Goal: Find specific page/section: Find specific page/section

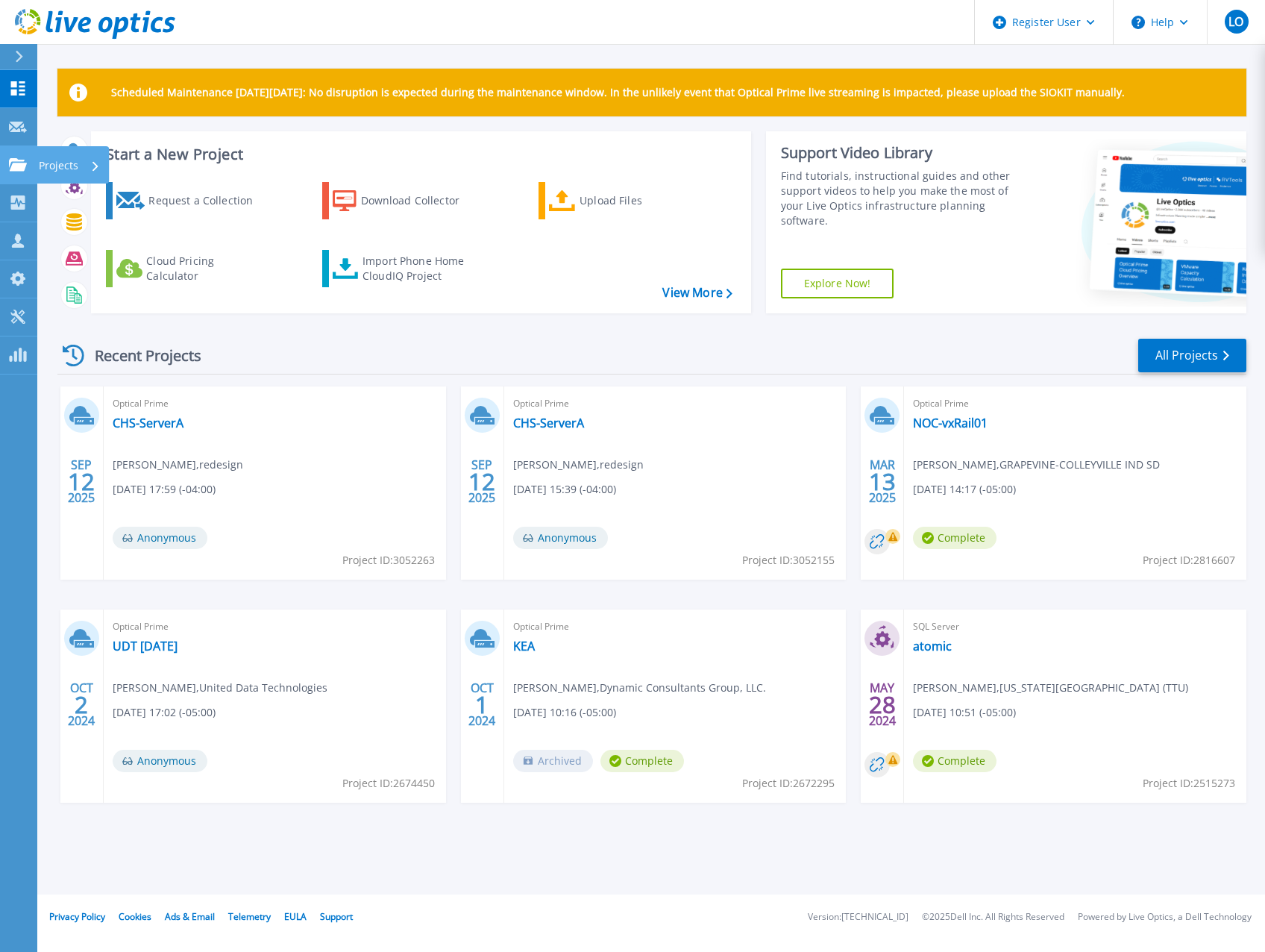
click at [14, 163] on icon at bounding box center [18, 164] width 18 height 13
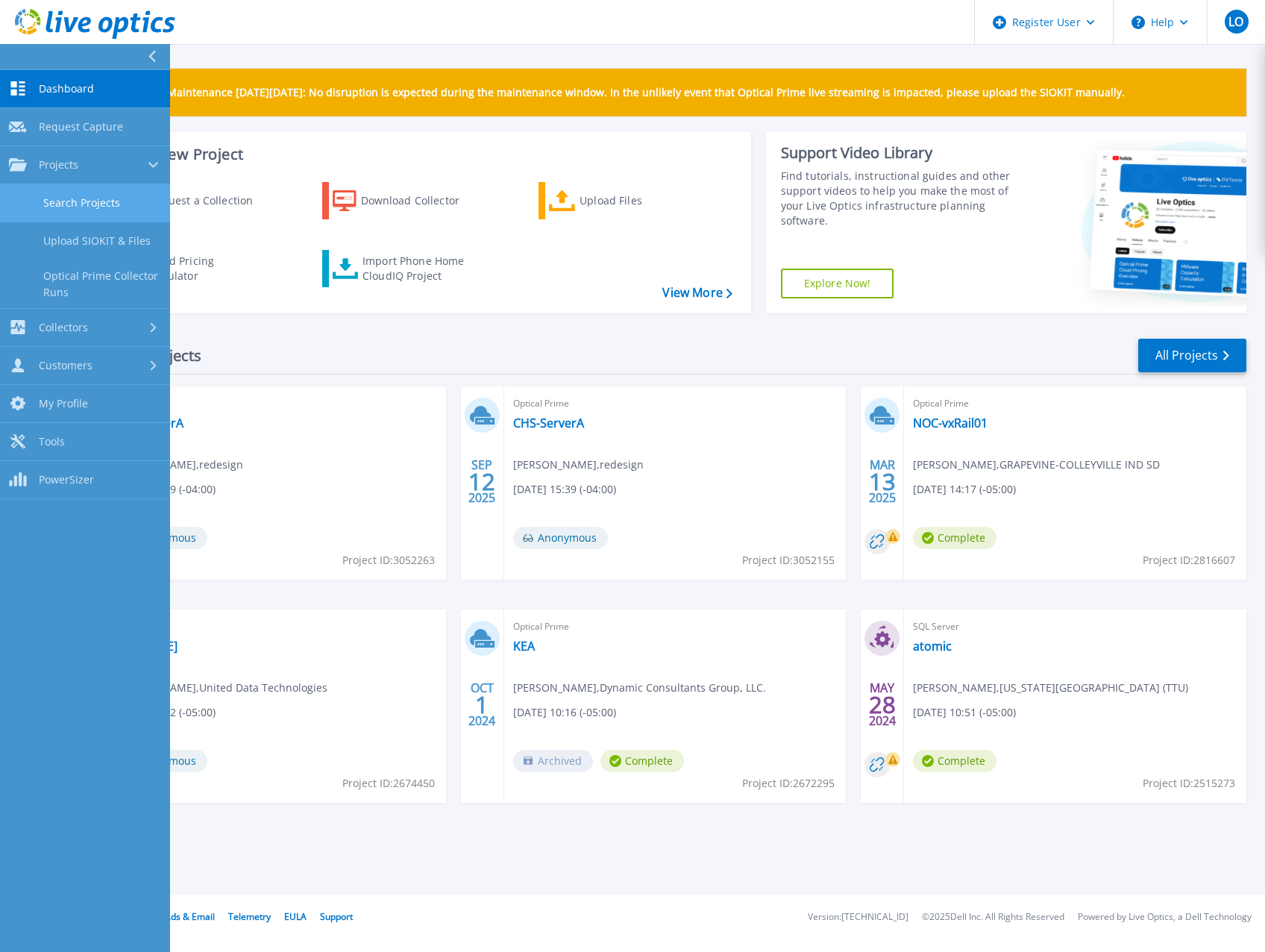
click at [76, 206] on link "Search Projects" at bounding box center [84, 203] width 170 height 38
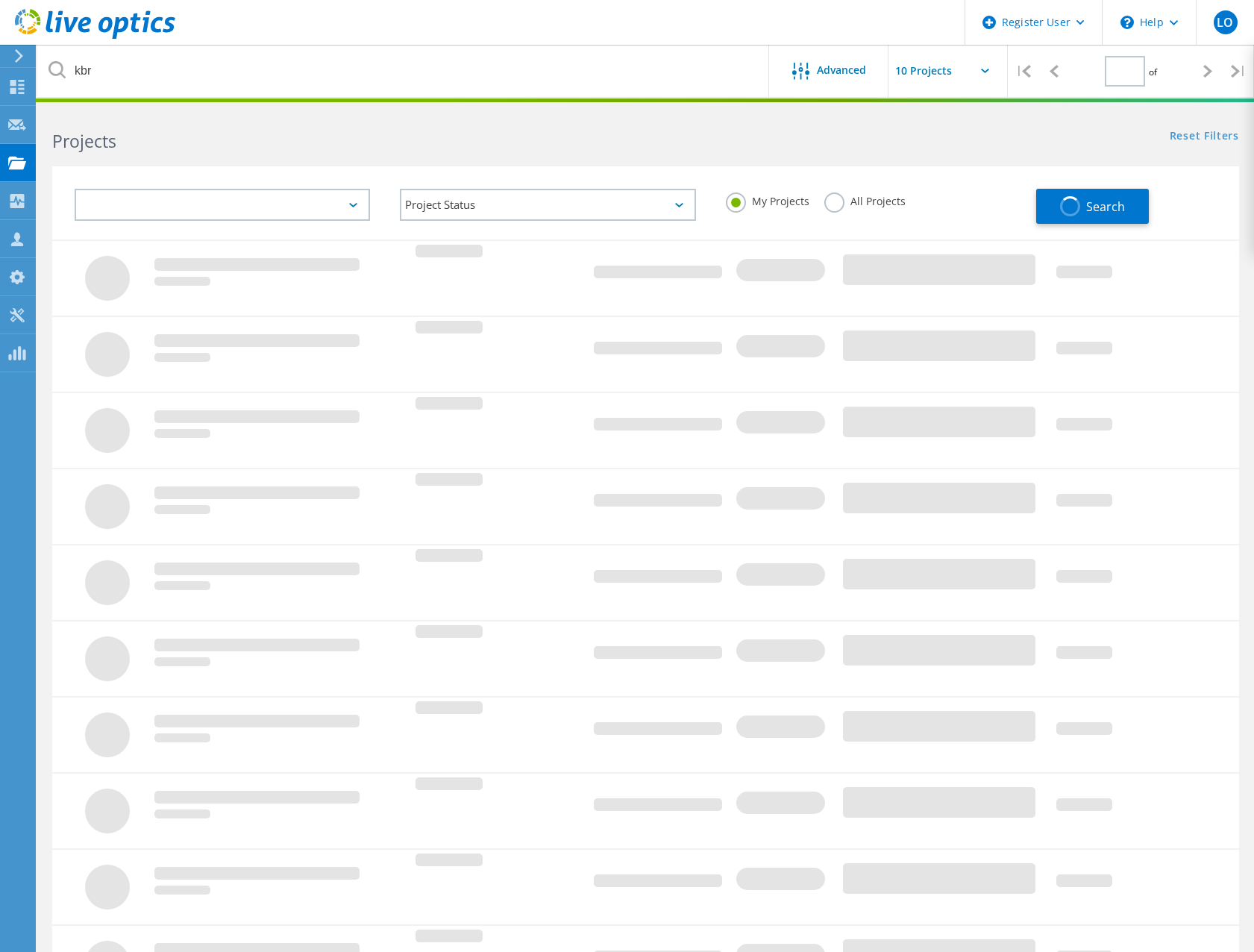
type input "1"
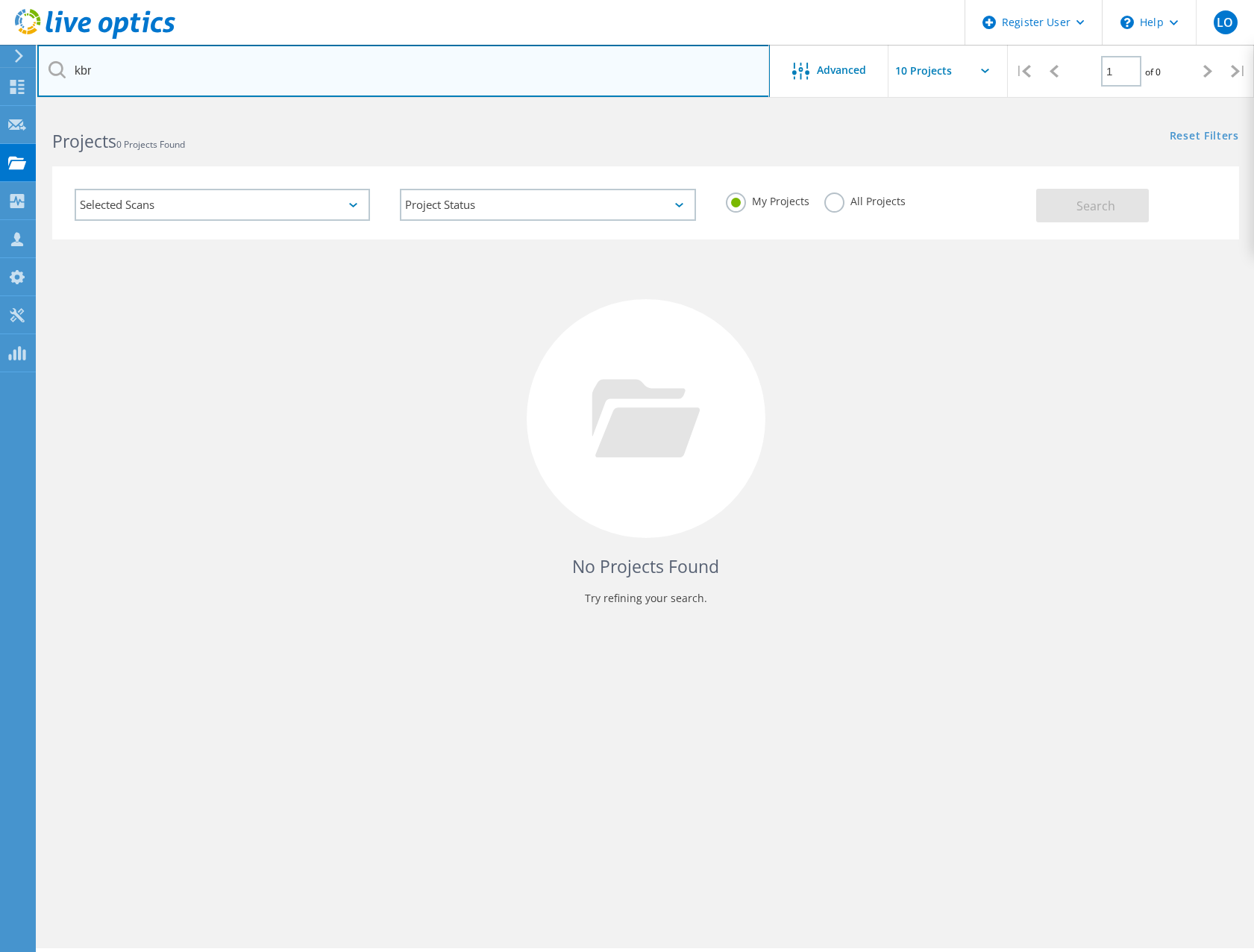
click at [147, 69] on input "kbr" at bounding box center [403, 71] width 732 height 53
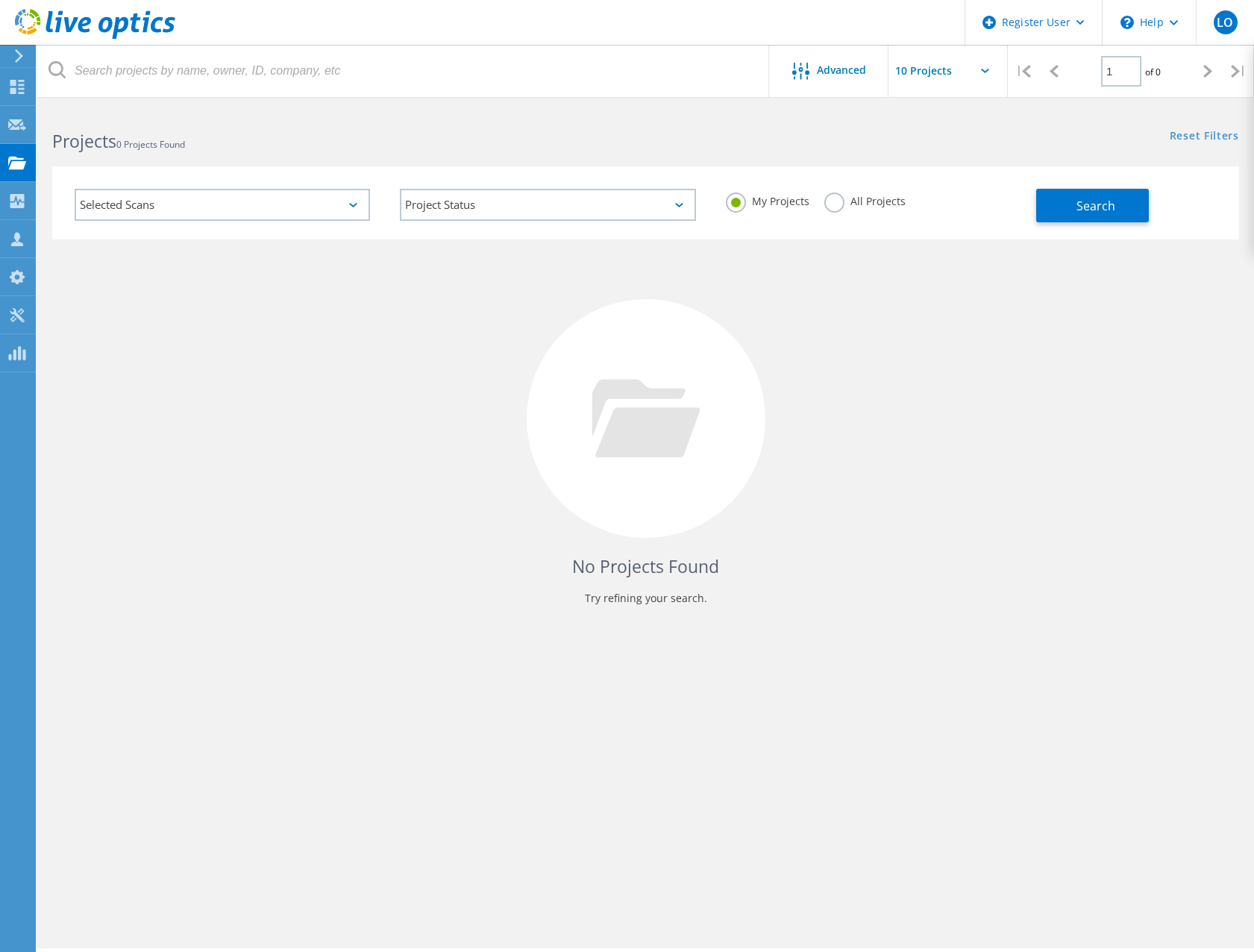
click at [848, 204] on label "All Projects" at bounding box center [865, 200] width 81 height 14
click at [0, 0] on input "All Projects" at bounding box center [0, 0] width 0 height 0
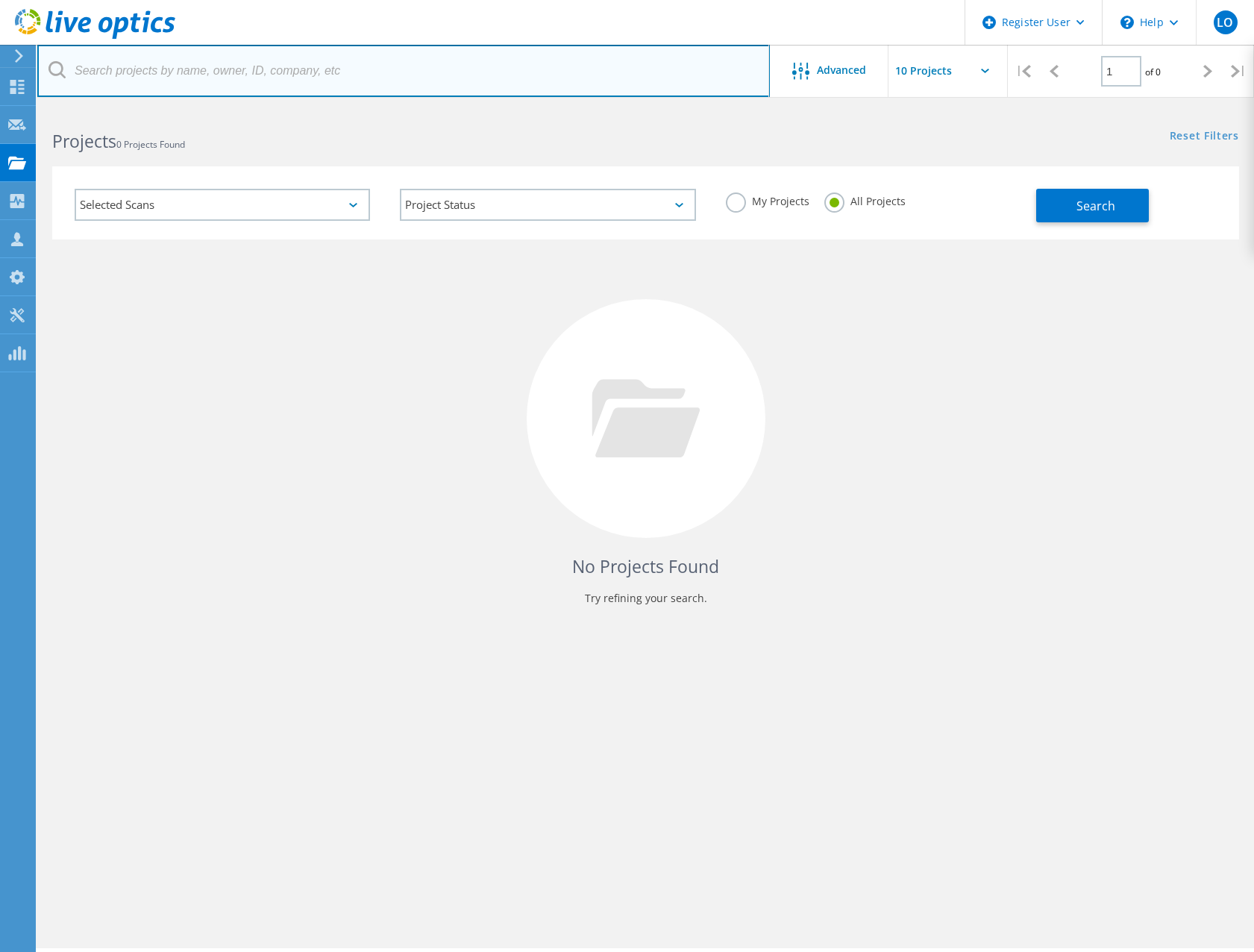
click at [184, 72] on input "text" at bounding box center [403, 71] width 732 height 53
type input "demac.com"
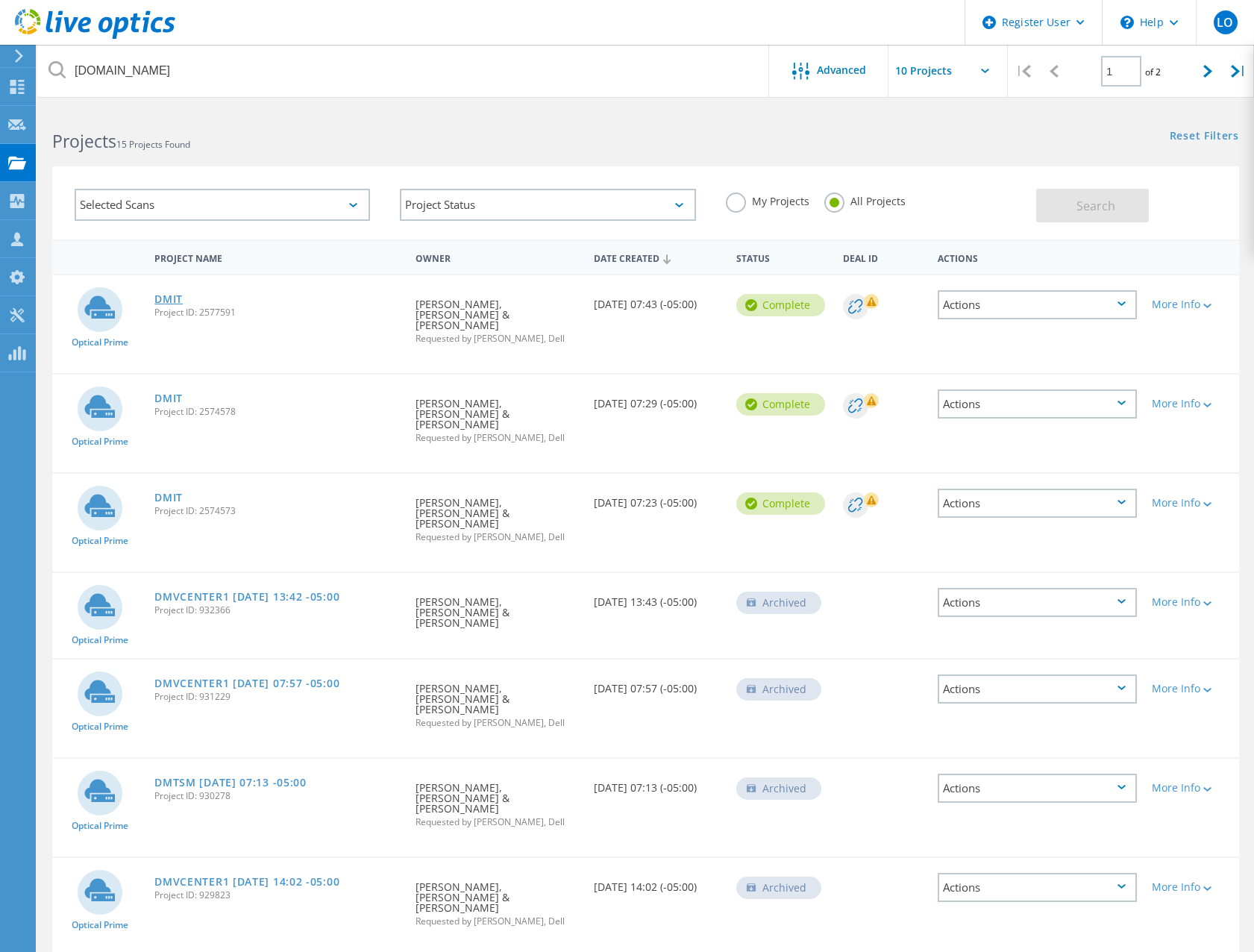
click at [172, 298] on link "DMIT" at bounding box center [169, 299] width 29 height 10
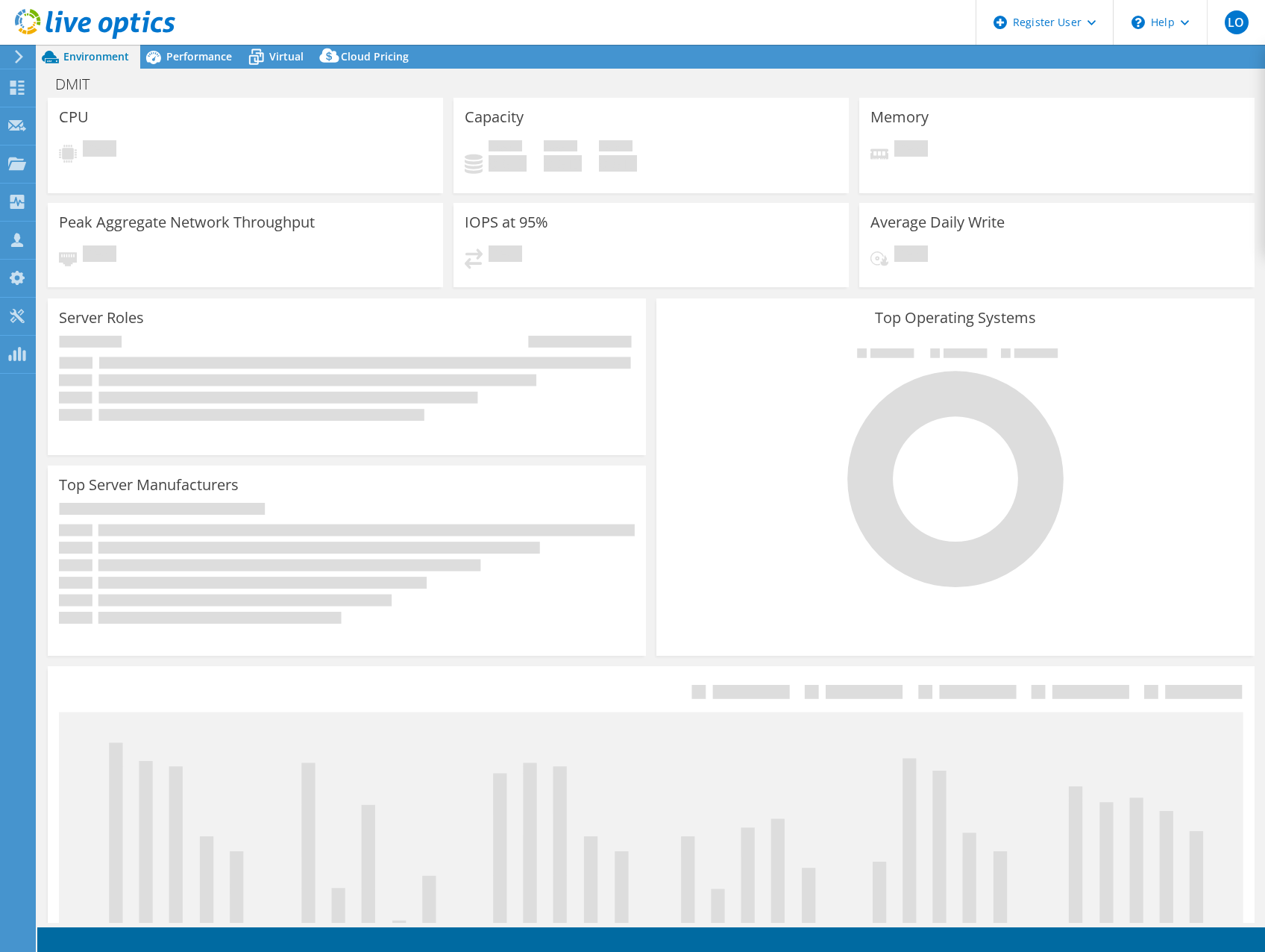
select select "USD"
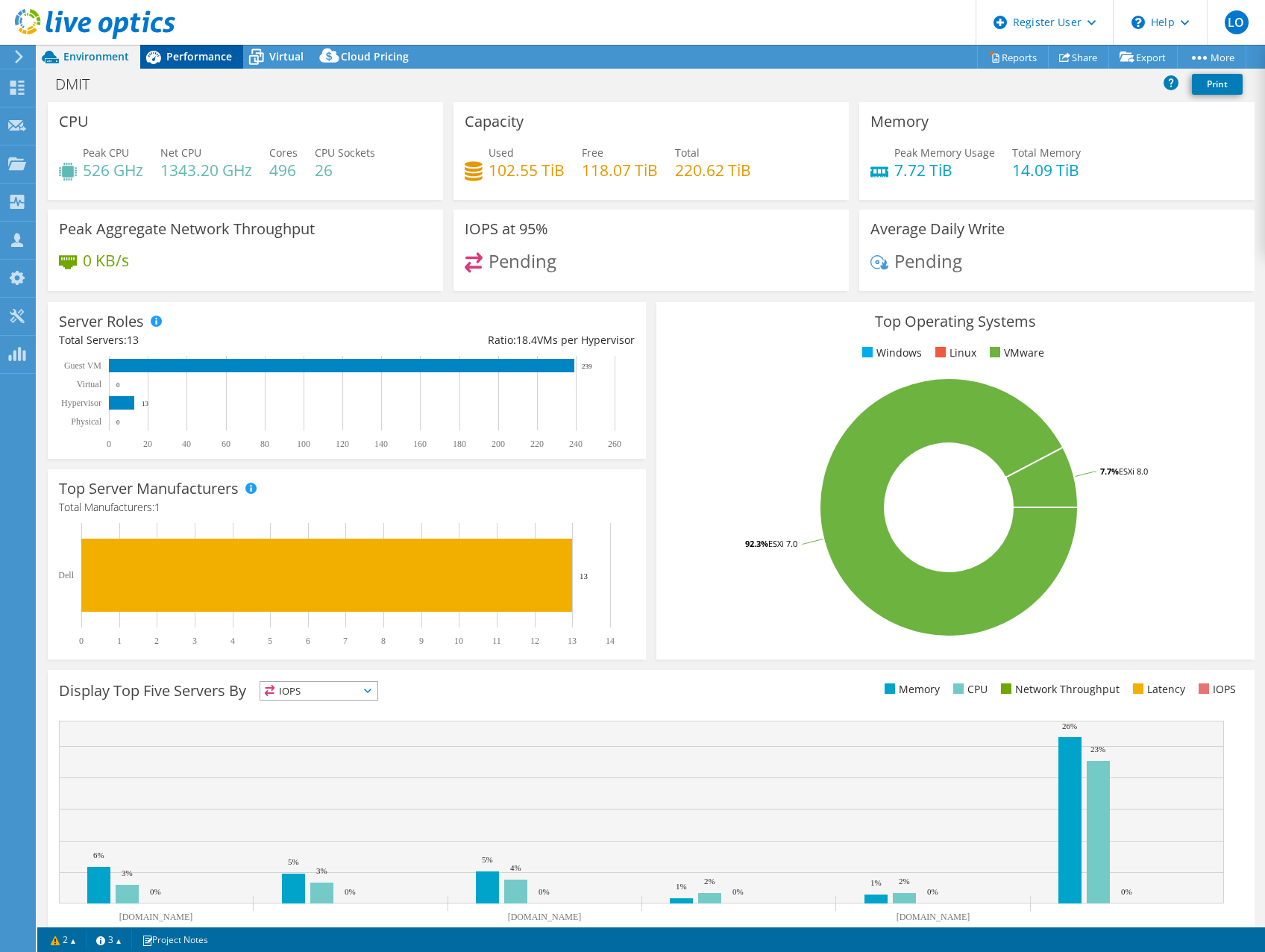
click at [196, 57] on span "Performance" at bounding box center [199, 57] width 65 height 14
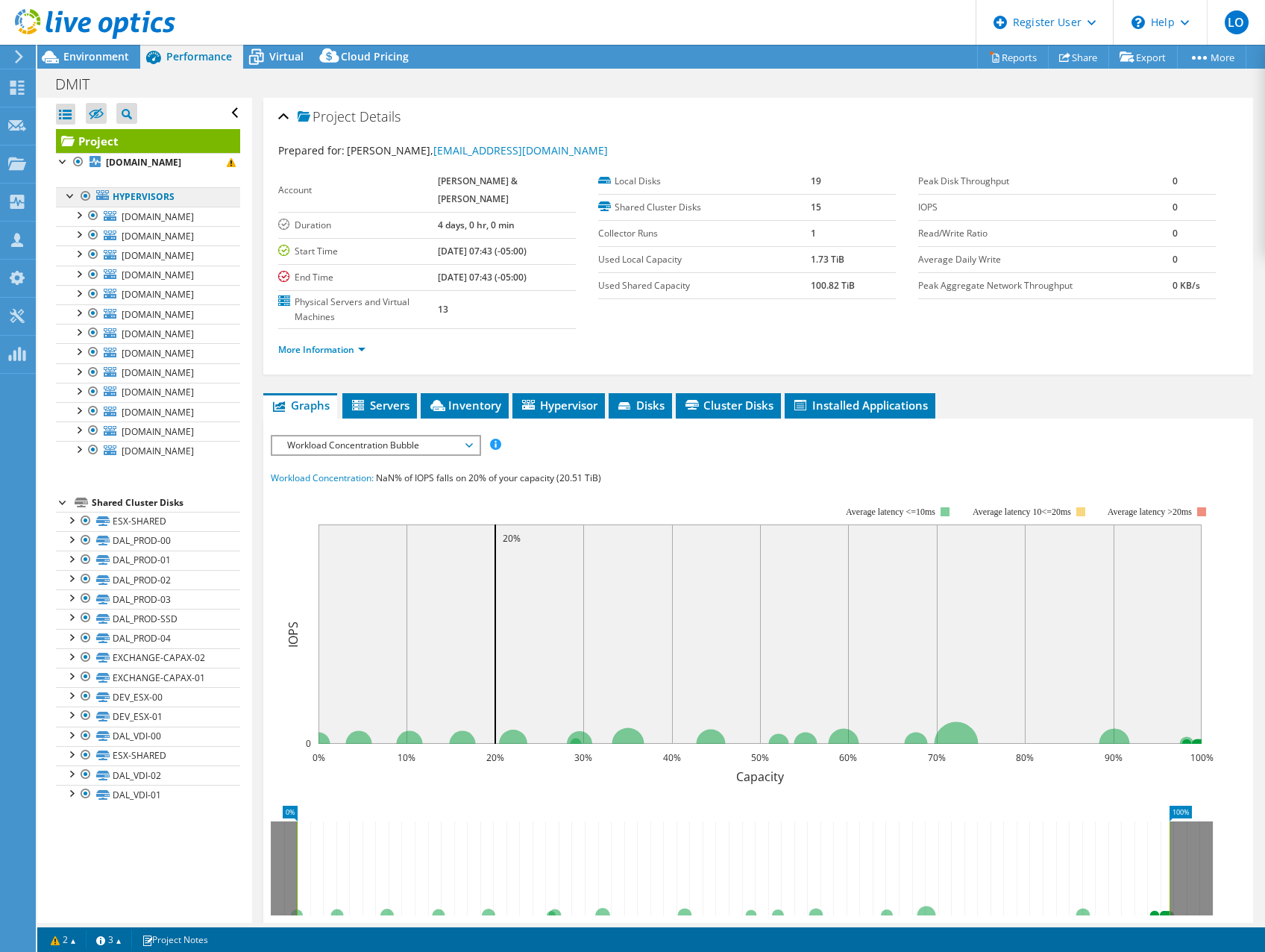
click at [160, 197] on link "Hypervisors" at bounding box center [147, 197] width 184 height 19
click at [742, 403] on span "Cluster Disks" at bounding box center [728, 405] width 90 height 15
